Goal: Use online tool/utility: Utilize a website feature to perform a specific function

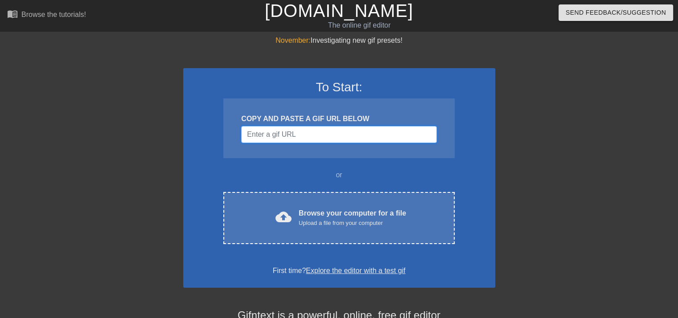
click at [303, 136] on input "Username" at bounding box center [338, 134] width 195 height 17
paste input "[URL][DOMAIN_NAME]"
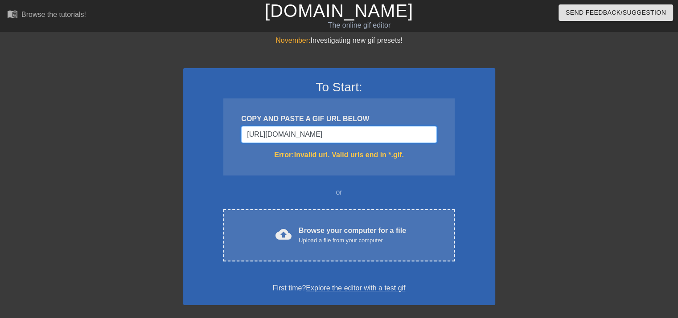
scroll to position [0, 68]
type input "[URL][DOMAIN_NAME]"
click at [517, 273] on div at bounding box center [573, 169] width 134 height 268
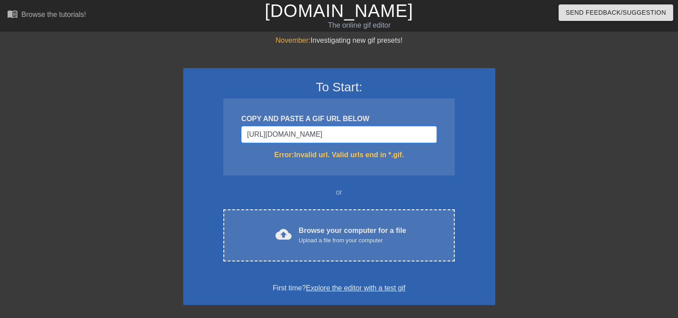
drag, startPoint x: 360, startPoint y: 135, endPoint x: 442, endPoint y: 133, distance: 82.5
click at [442, 133] on div "COPY AND PASTE A GIF URL BELOW [URL][DOMAIN_NAME] Error: Invalid url. Valid url…" at bounding box center [338, 137] width 231 height 77
click at [446, 157] on div "COPY AND PASTE A GIF URL BELOW [URL][DOMAIN_NAME] Error: Invalid url. Valid url…" at bounding box center [338, 137] width 231 height 77
drag, startPoint x: 244, startPoint y: 132, endPoint x: 443, endPoint y: 134, distance: 199.3
click at [443, 134] on div "COPY AND PASTE A GIF URL BELOW [URL][DOMAIN_NAME] Error: Invalid url. Valid url…" at bounding box center [338, 137] width 231 height 77
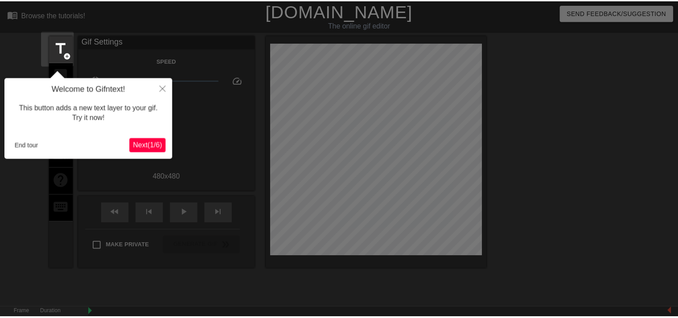
scroll to position [21, 0]
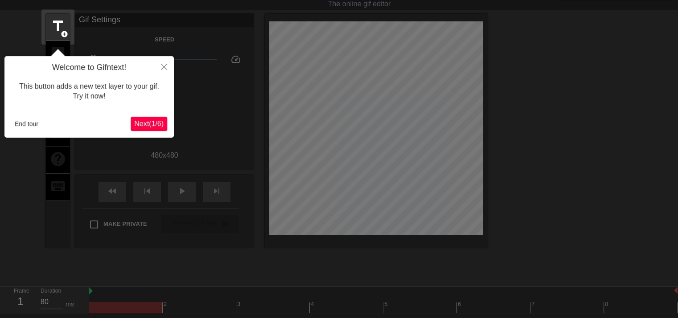
click at [156, 124] on span "Next ( 1 / 6 )" at bounding box center [148, 124] width 29 height 8
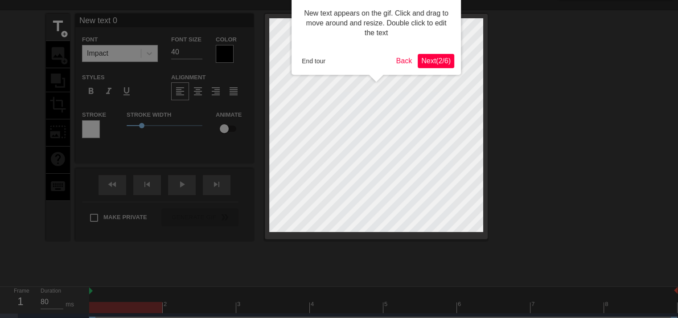
scroll to position [0, 0]
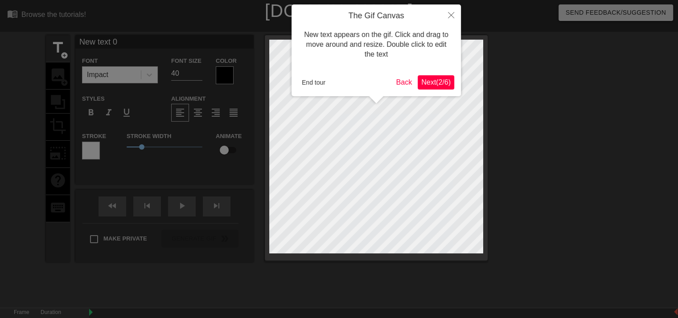
click at [435, 82] on span "Next ( 2 / 6 )" at bounding box center [435, 82] width 29 height 8
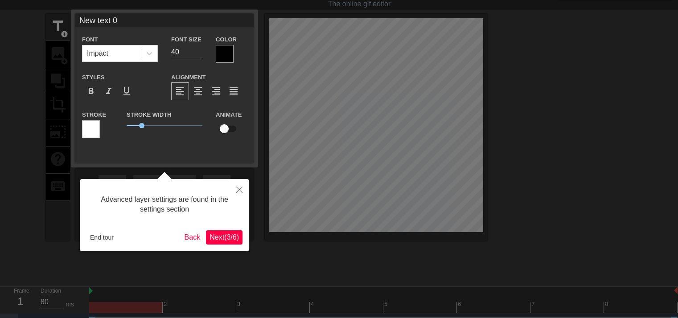
click at [231, 236] on span "Next ( 3 / 6 )" at bounding box center [224, 238] width 29 height 8
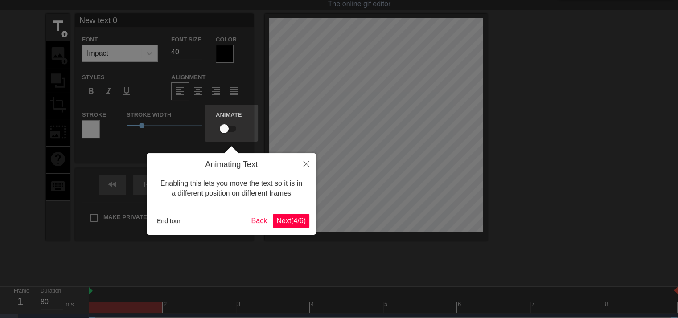
scroll to position [0, 0]
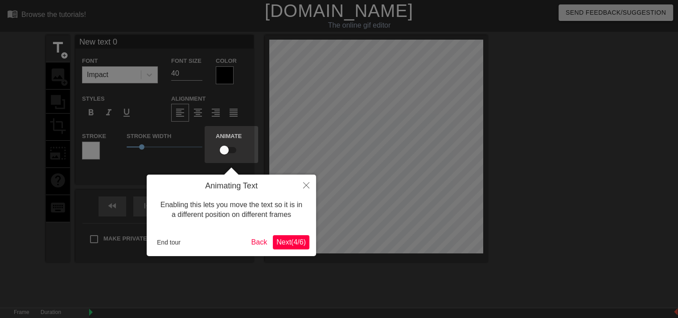
click at [288, 241] on span "Next ( 4 / 6 )" at bounding box center [290, 243] width 29 height 8
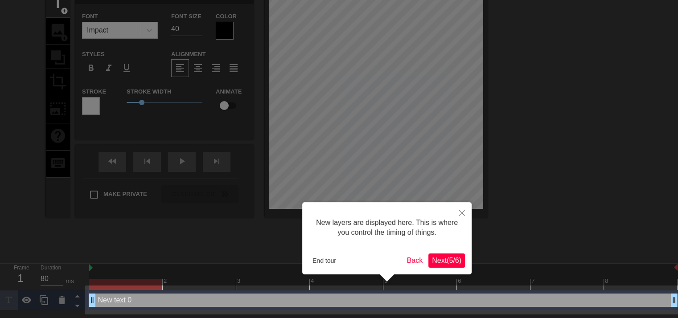
click at [447, 261] on span "Next ( 5 / 6 )" at bounding box center [446, 261] width 29 height 8
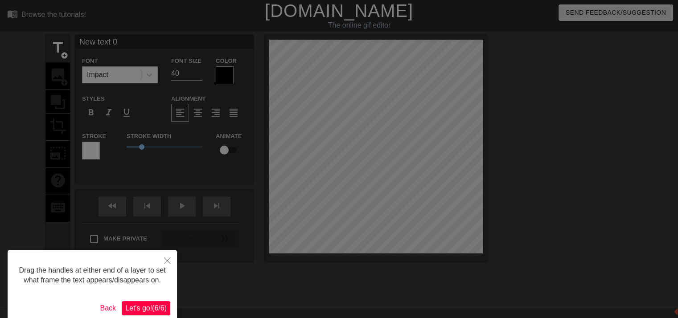
click at [143, 305] on span "Let's go! ( 6 / 6 )" at bounding box center [145, 309] width 41 height 8
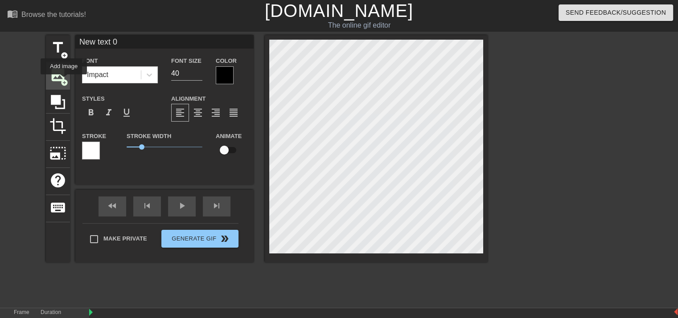
click at [64, 81] on span "add_circle" at bounding box center [65, 83] width 8 height 8
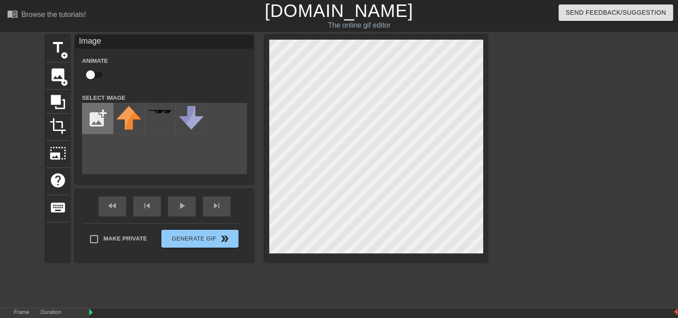
click at [100, 125] on input "file" at bounding box center [97, 118] width 30 height 30
type input "C:\fakepath\score.png"
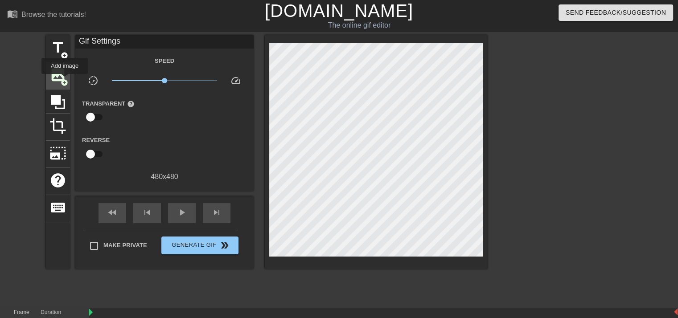
click at [65, 80] on span "add_circle" at bounding box center [65, 83] width 8 height 8
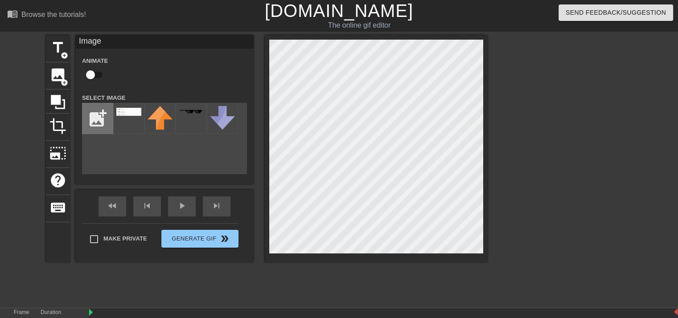
click at [98, 117] on input "file" at bounding box center [97, 118] width 30 height 30
type input "C:\fakepath\score.png"
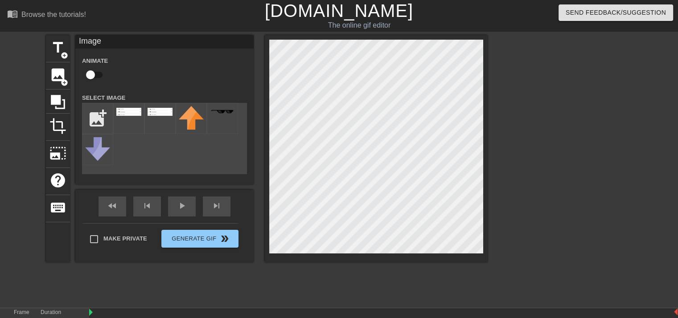
click at [387, 211] on div "title add_circle image add_circle crop photo_size_select_large help keyboard Im…" at bounding box center [267, 148] width 442 height 227
click at [139, 117] on div at bounding box center [128, 118] width 31 height 31
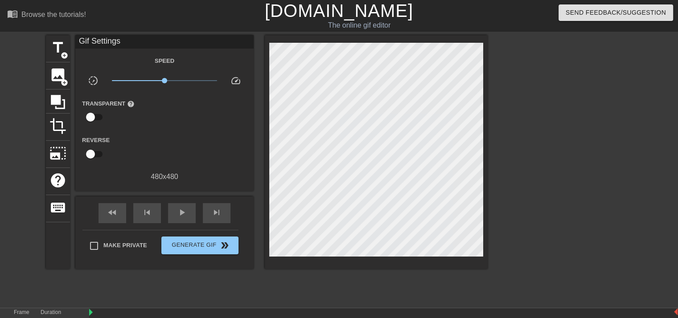
click at [622, 206] on div at bounding box center [565, 169] width 134 height 268
click at [182, 216] on span "play_arrow" at bounding box center [182, 212] width 11 height 11
click at [185, 248] on span "Generate Gif double_arrow" at bounding box center [200, 245] width 70 height 11
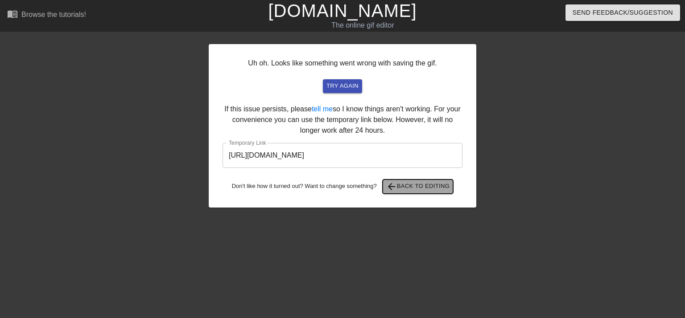
click at [436, 187] on span "arrow_back Back to Editing" at bounding box center [418, 186] width 64 height 11
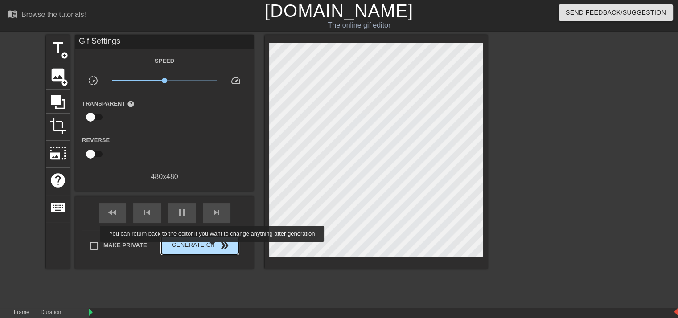
click at [213, 248] on span "Generate Gif double_arrow" at bounding box center [200, 245] width 70 height 11
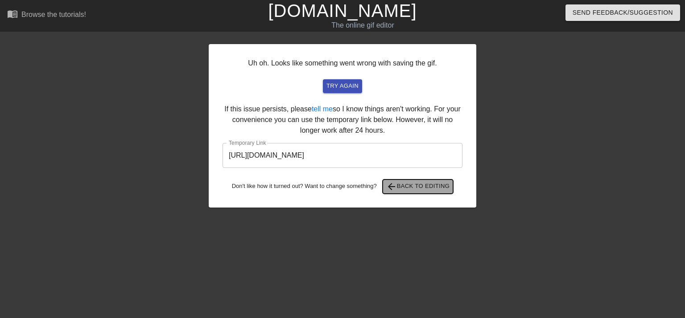
click at [407, 186] on span "arrow_back Back to Editing" at bounding box center [418, 186] width 64 height 11
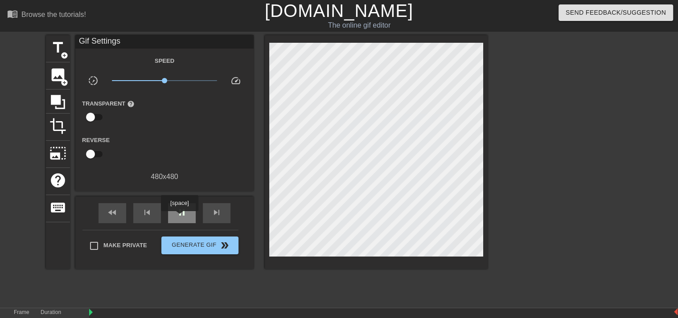
click at [179, 218] on div "pause" at bounding box center [182, 213] width 28 height 20
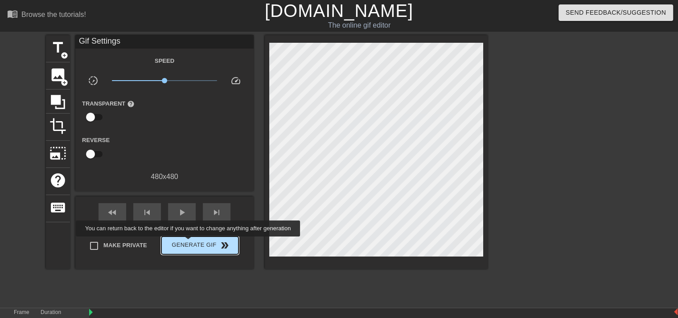
click at [189, 243] on span "Generate Gif double_arrow" at bounding box center [200, 245] width 70 height 11
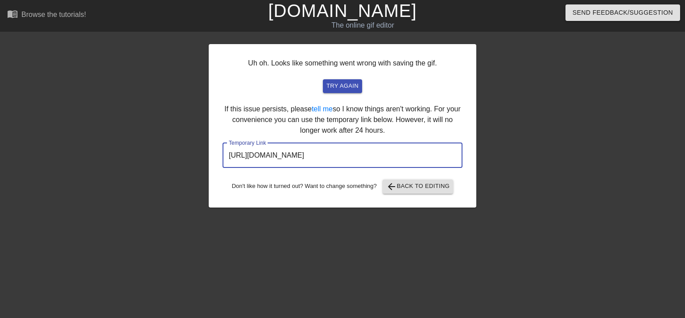
drag, startPoint x: 413, startPoint y: 152, endPoint x: 213, endPoint y: 165, distance: 200.6
click at [213, 165] on div "Uh oh. Looks like something went wrong with saving the gif. try again If this i…" at bounding box center [343, 126] width 268 height 164
drag, startPoint x: 257, startPoint y: 153, endPoint x: 252, endPoint y: 141, distance: 12.6
drag, startPoint x: 252, startPoint y: 141, endPoint x: 237, endPoint y: 158, distance: 22.4
click at [237, 158] on input "[URL][DOMAIN_NAME]" at bounding box center [342, 155] width 240 height 25
